Goal: Information Seeking & Learning: Learn about a topic

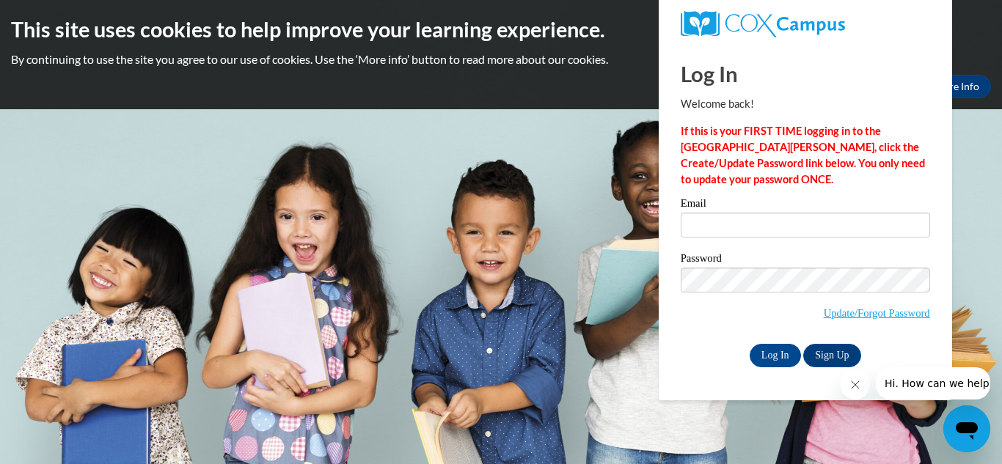
click at [705, 241] on div "Email" at bounding box center [805, 223] width 249 height 51
click at [701, 227] on input "Email" at bounding box center [805, 225] width 249 height 25
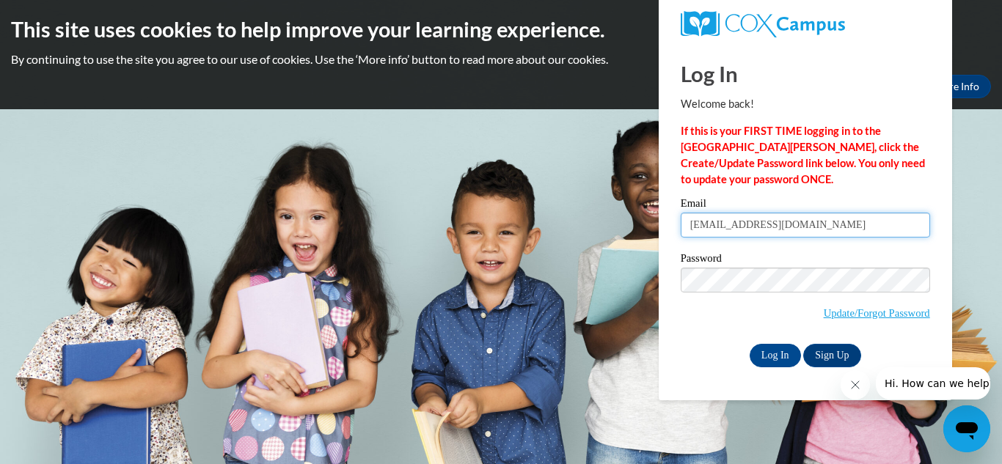
type input "Meelliott2001@gmail.com"
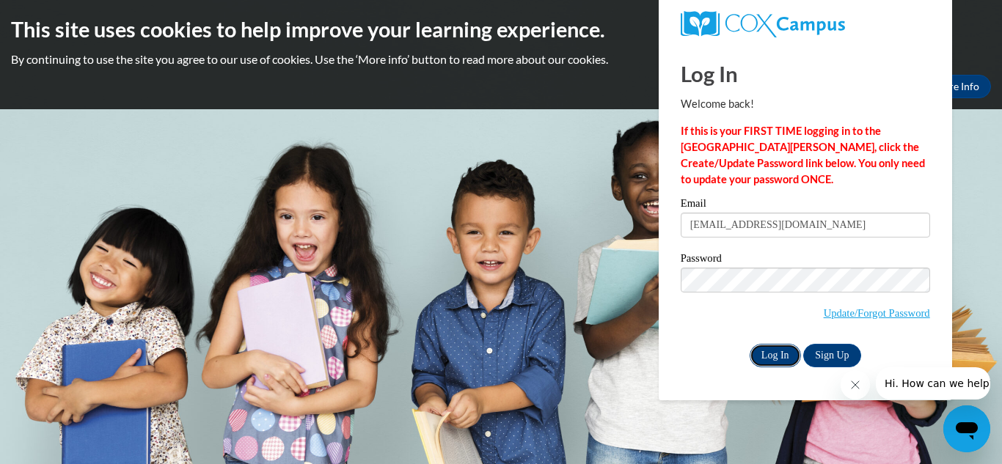
click at [762, 362] on input "Log In" at bounding box center [774, 355] width 51 height 23
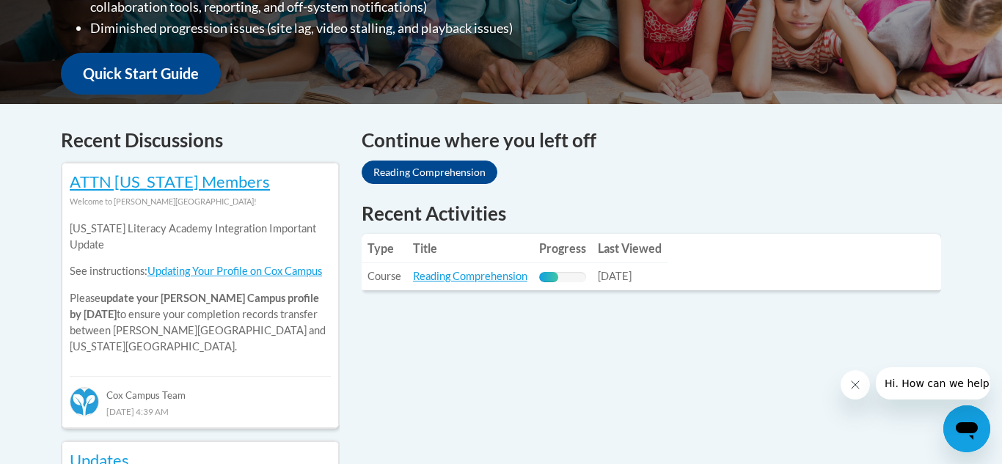
scroll to position [519, 0]
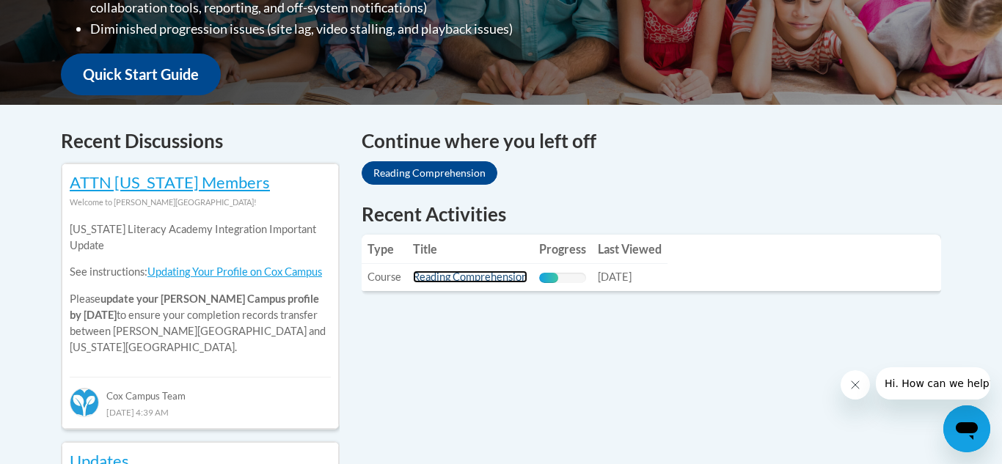
click at [455, 282] on link "Reading Comprehension" at bounding box center [470, 277] width 114 height 12
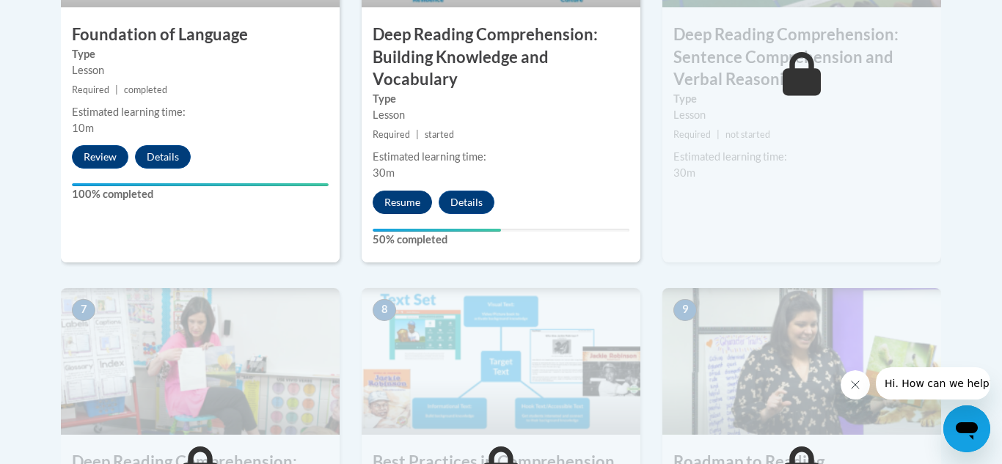
scroll to position [1011, 0]
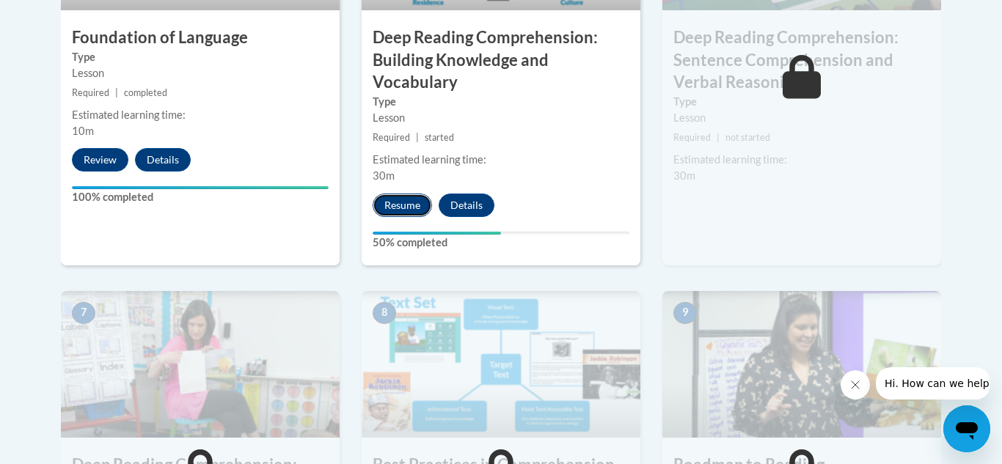
click at [424, 200] on button "Resume" at bounding box center [402, 205] width 59 height 23
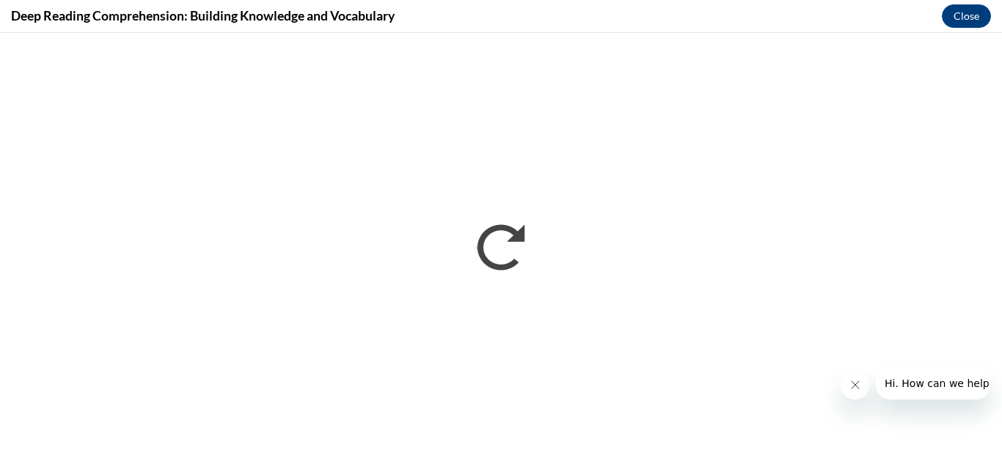
scroll to position [0, 0]
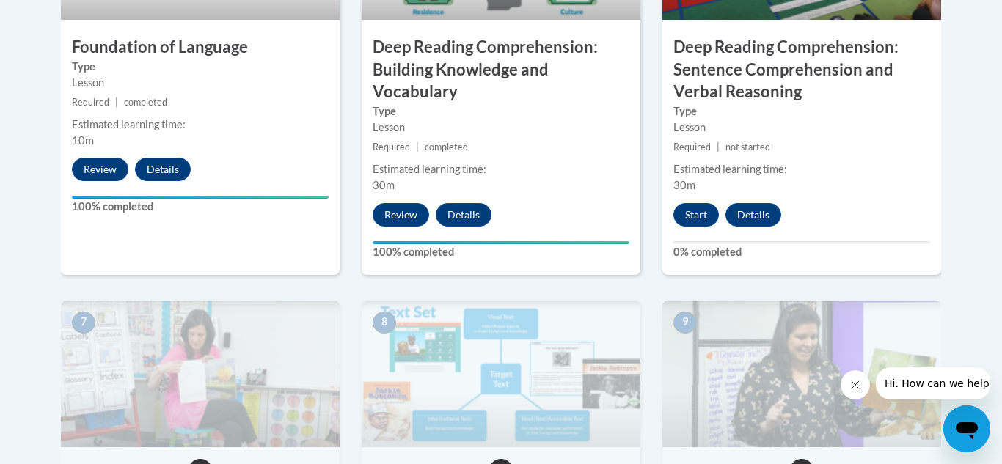
scroll to position [995, 0]
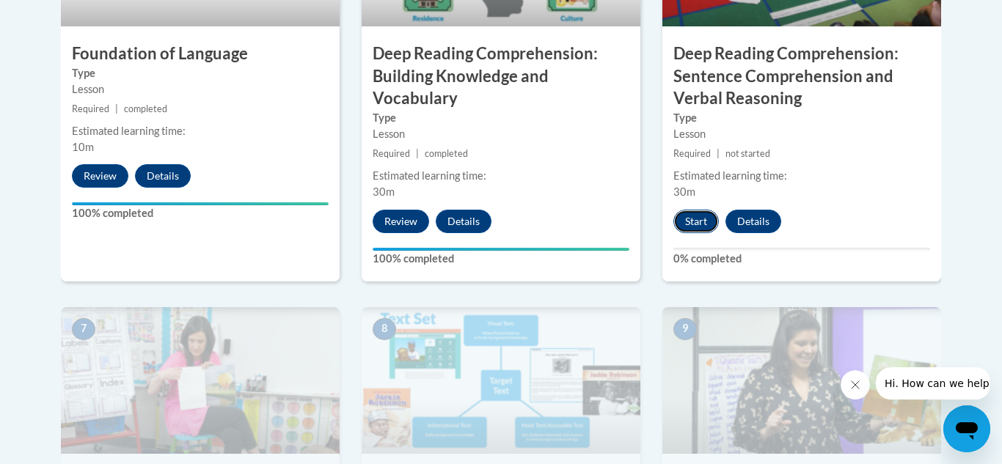
click at [703, 226] on button "Start" at bounding box center [695, 221] width 45 height 23
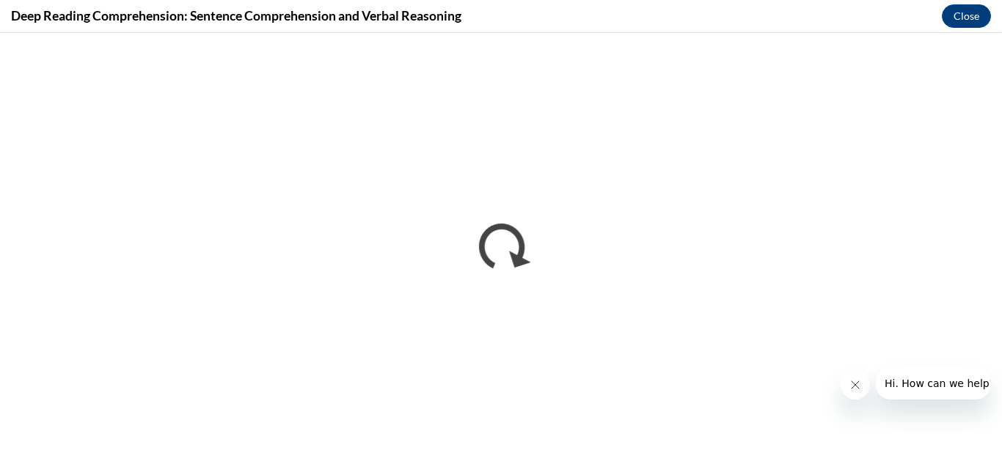
scroll to position [0, 0]
click at [863, 387] on button "Close message from company" at bounding box center [854, 384] width 29 height 29
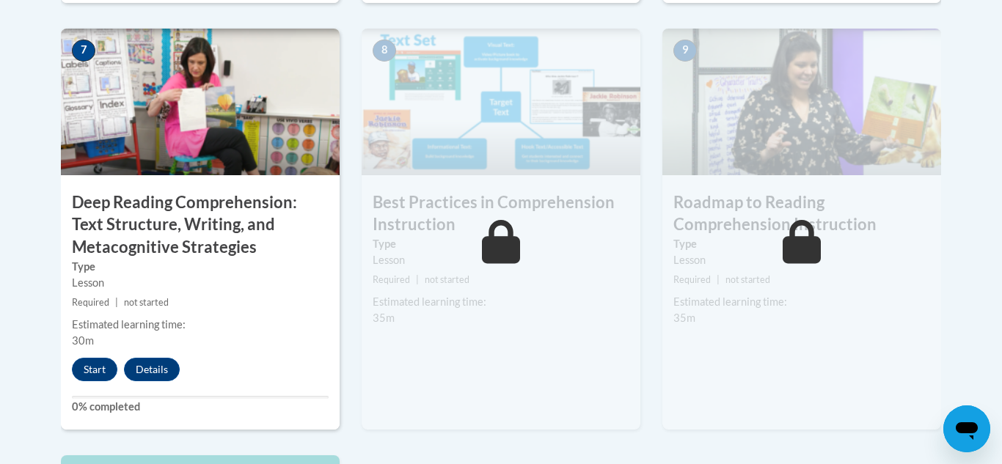
scroll to position [1272, 0]
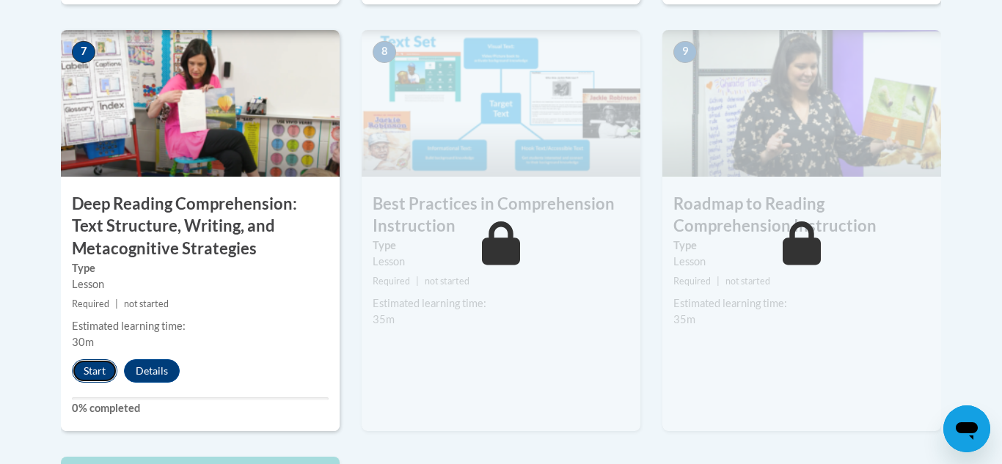
click at [88, 365] on button "Start" at bounding box center [94, 370] width 45 height 23
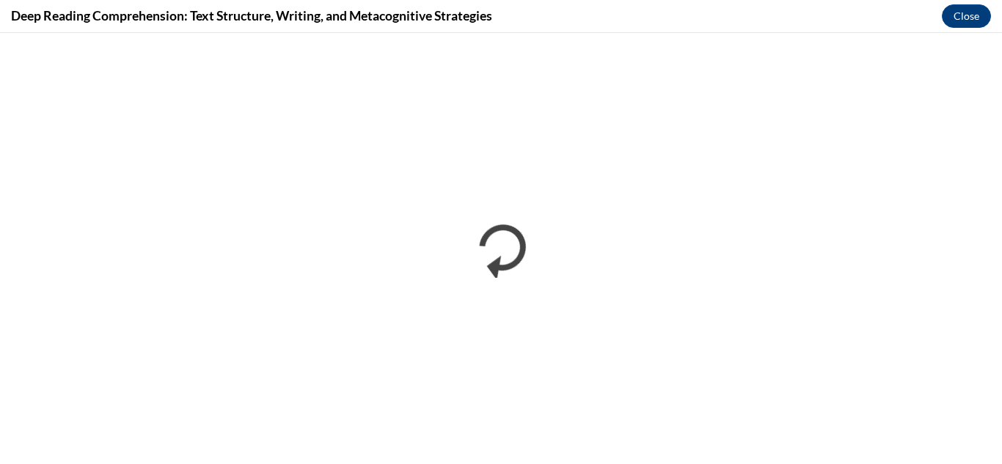
scroll to position [0, 0]
